Goal: Task Accomplishment & Management: Manage account settings

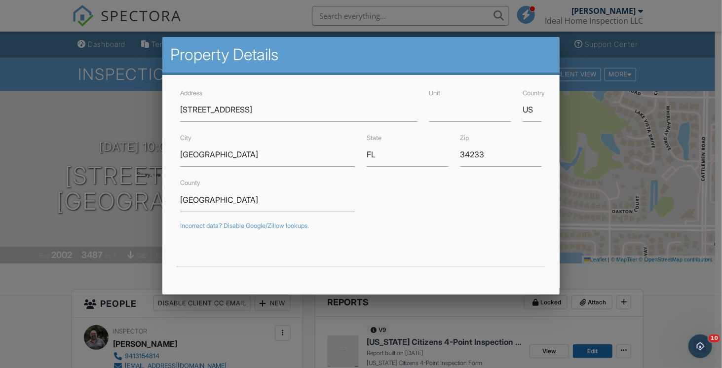
click at [665, 276] on div at bounding box center [361, 181] width 722 height 460
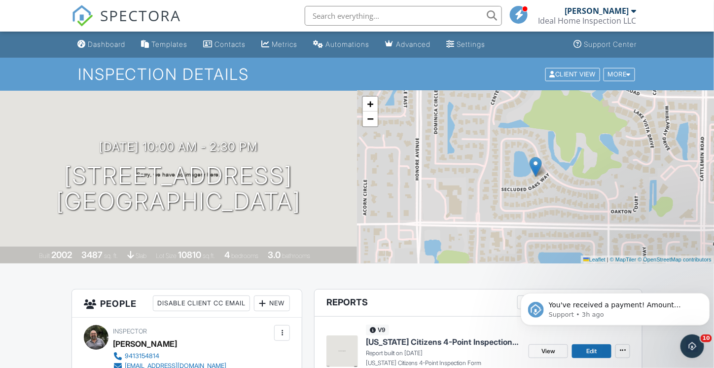
drag, startPoint x: 20, startPoint y: 175, endPoint x: 327, endPoint y: 217, distance: 309.7
click at [327, 217] on div "[DATE] 10:00 am - 2:30 pm [STREET_ADDRESS] [GEOGRAPHIC_DATA], FL 34233 Built 20…" at bounding box center [178, 177] width 357 height 173
copy h1 "[STREET_ADDRESS]"
click at [704, 295] on icon "Dismiss notification" at bounding box center [706, 295] width 5 height 5
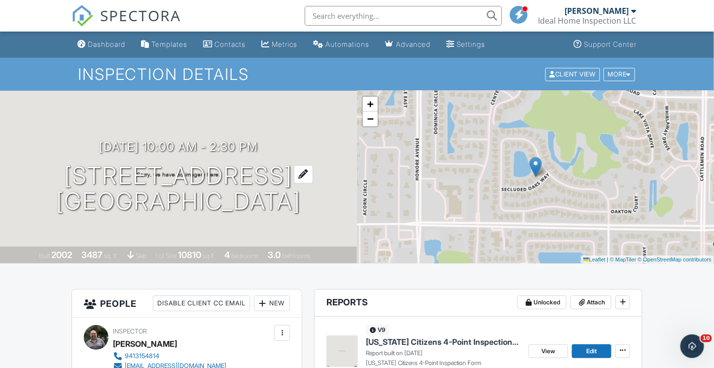
click at [184, 180] on h1 "5523 Secluded Oaks Way Sarasota, FL 34233" at bounding box center [178, 189] width 245 height 52
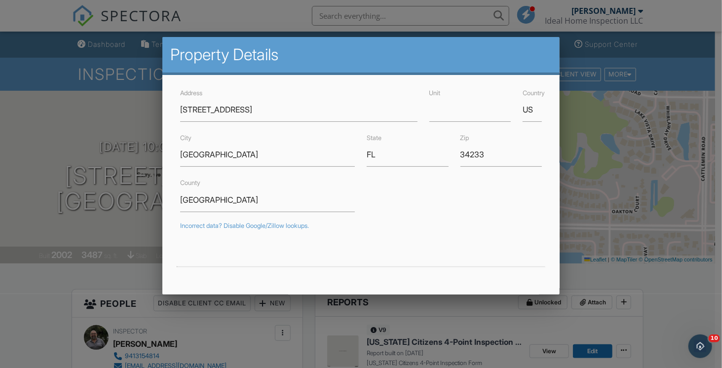
click at [634, 232] on div at bounding box center [361, 181] width 722 height 460
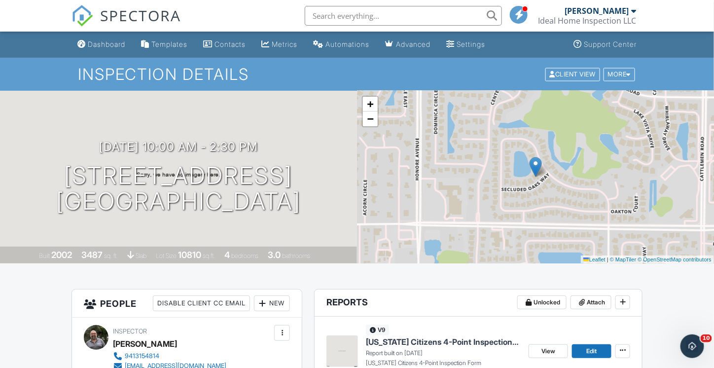
click at [632, 10] on div at bounding box center [633, 11] width 5 height 8
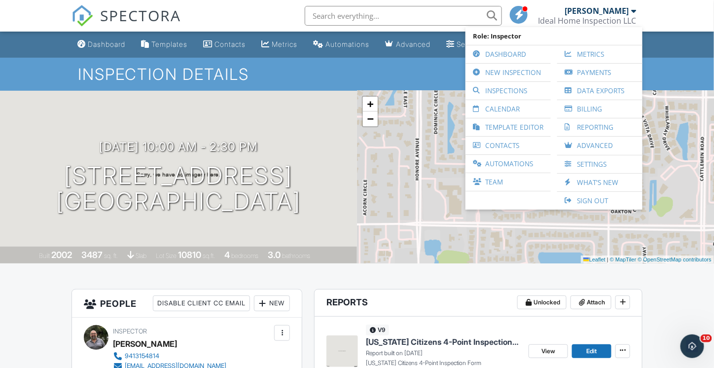
drag, startPoint x: 693, startPoint y: 206, endPoint x: 685, endPoint y: 205, distance: 8.4
click at [693, 206] on div "+ − Leaflet | © MapTiler © OpenStreetMap contributors" at bounding box center [535, 177] width 357 height 173
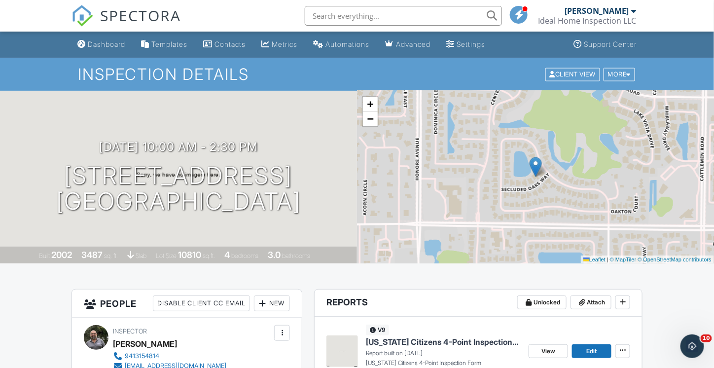
click at [636, 16] on div "Ideal Home Inspection LLC" at bounding box center [587, 21] width 98 height 10
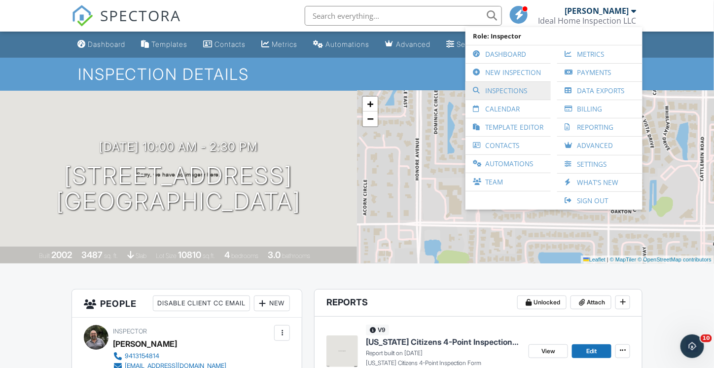
click at [506, 93] on link "Inspections" at bounding box center [508, 91] width 75 height 18
